Goal: Navigation & Orientation: Find specific page/section

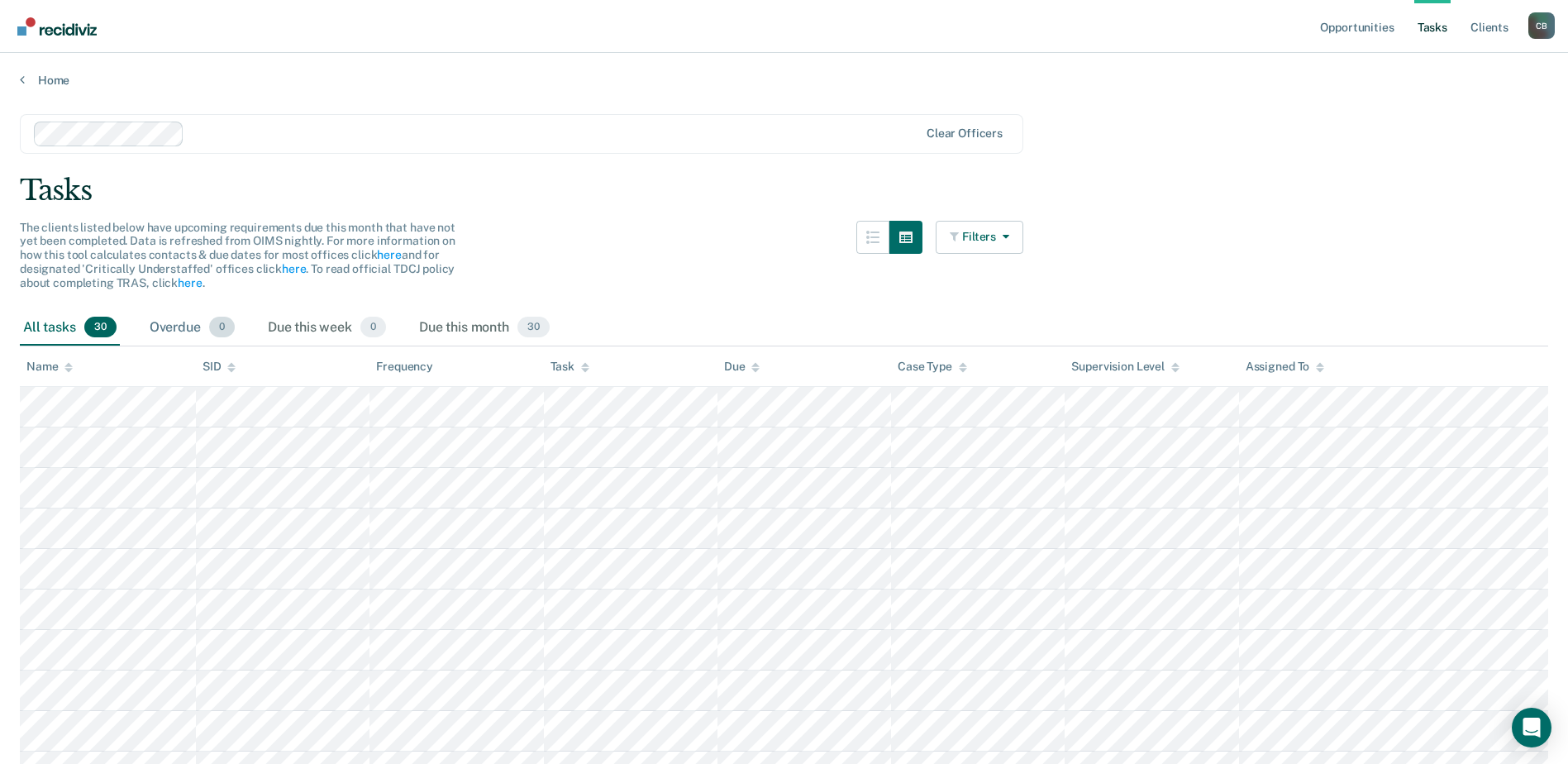
click at [199, 322] on div "Overdue 0" at bounding box center [192, 328] width 92 height 36
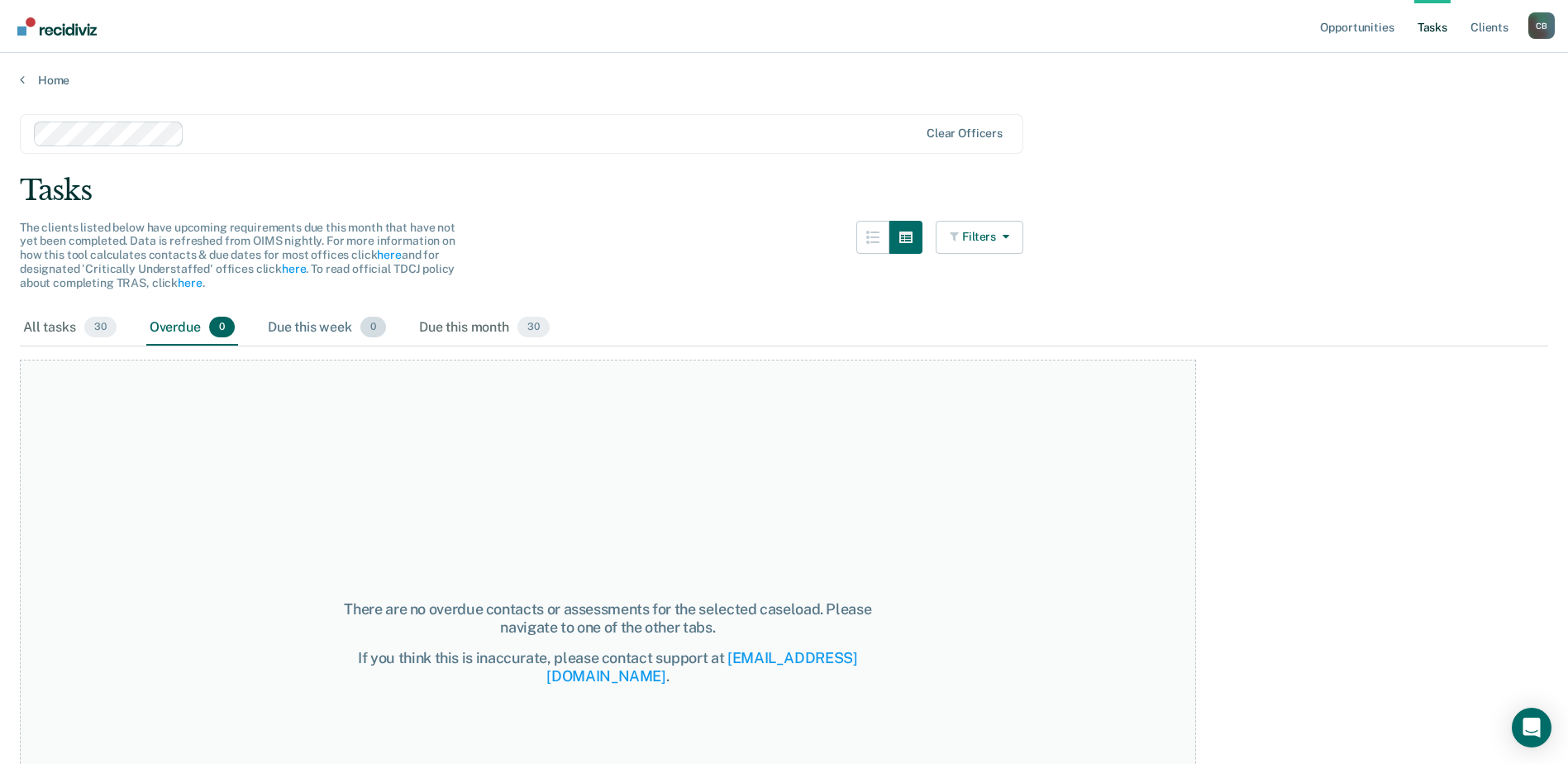
click at [369, 341] on div "Due this week 0" at bounding box center [327, 328] width 124 height 36
click at [457, 323] on div "Due this month 30" at bounding box center [484, 328] width 137 height 36
